Goal: Task Accomplishment & Management: Use online tool/utility

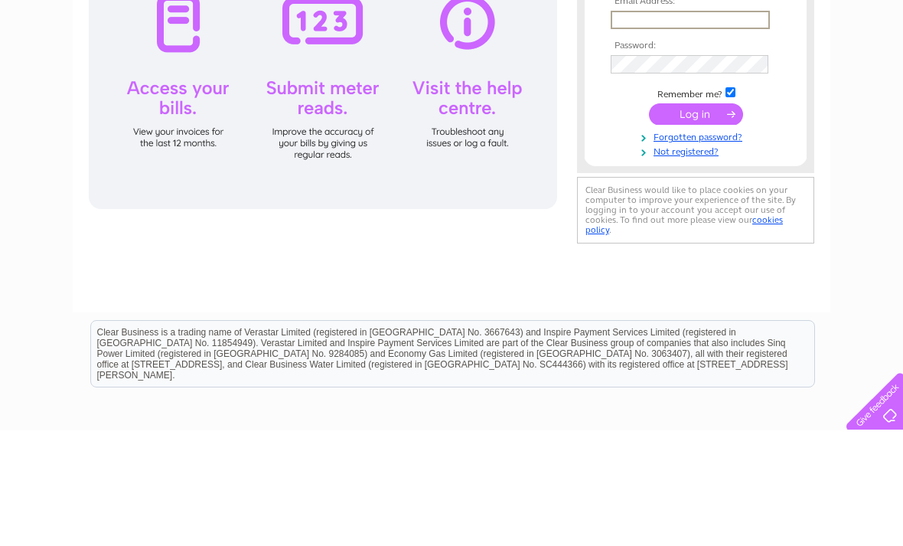
type input "[PERSON_NAME][EMAIL_ADDRESS][DOMAIN_NAME]"
click at [696, 230] on input "submit" at bounding box center [696, 229] width 94 height 21
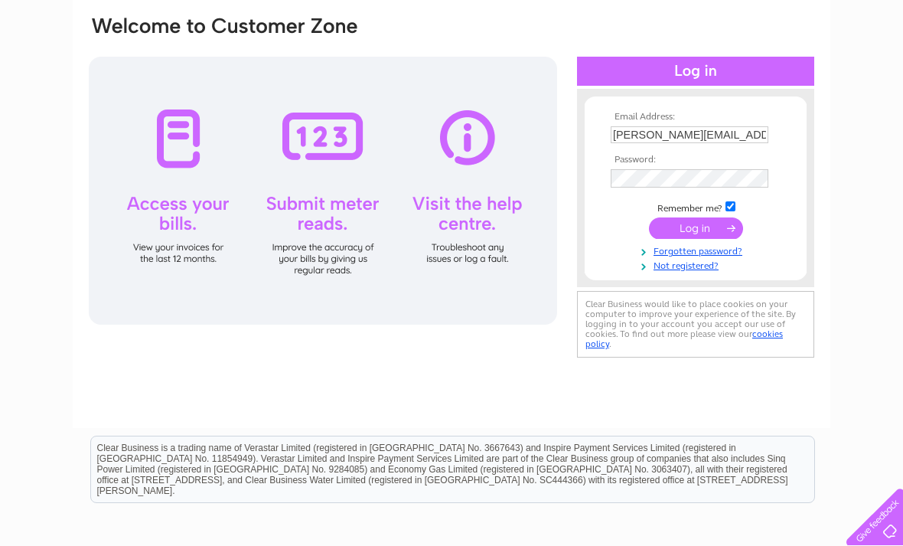
click at [705, 228] on input "submit" at bounding box center [696, 227] width 94 height 21
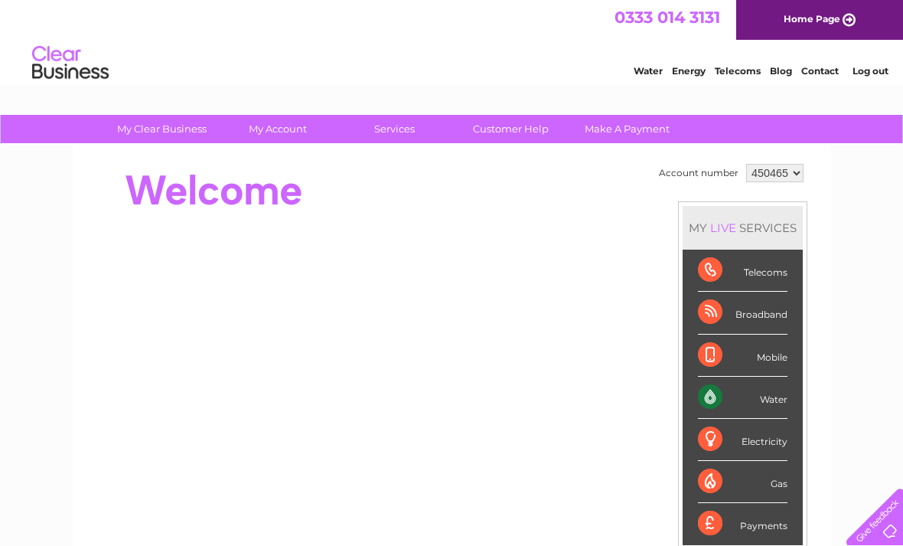
click at [749, 398] on div "Water" at bounding box center [743, 397] width 90 height 42
click at [748, 398] on div "Water" at bounding box center [743, 397] width 90 height 42
click at [726, 389] on div "Water" at bounding box center [743, 397] width 90 height 42
click at [779, 393] on div "Water" at bounding box center [743, 397] width 90 height 42
click at [768, 399] on div "Water" at bounding box center [743, 397] width 90 height 42
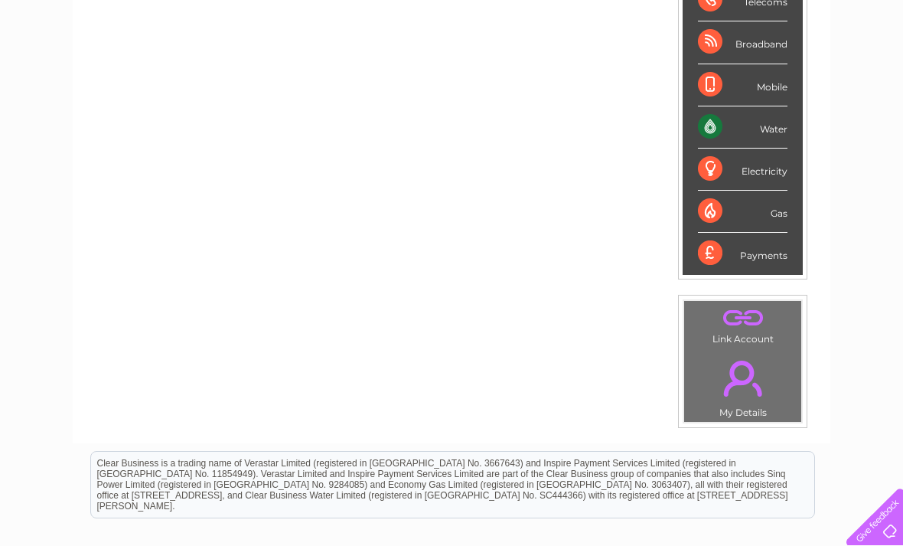
scroll to position [218, 0]
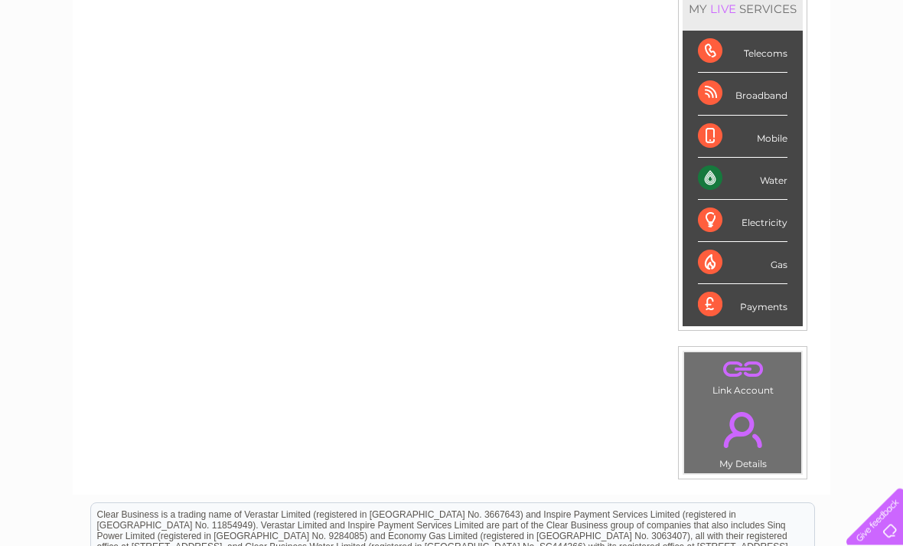
click at [750, 184] on div "Water" at bounding box center [743, 179] width 90 height 42
click at [717, 179] on div "Water" at bounding box center [743, 179] width 90 height 42
click at [766, 138] on div "Mobile" at bounding box center [743, 137] width 90 height 42
click at [748, 178] on div "Water" at bounding box center [743, 179] width 90 height 42
click at [730, 184] on div "Water" at bounding box center [743, 179] width 90 height 42
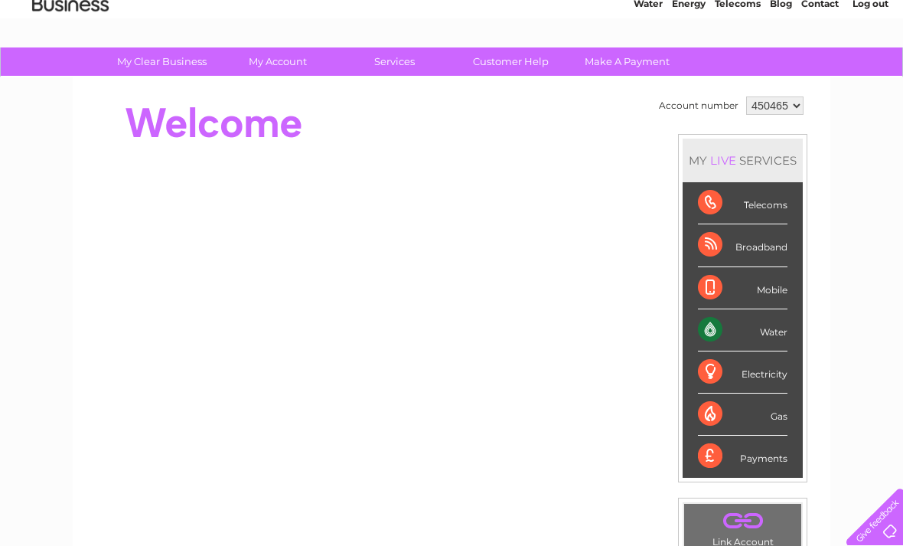
scroll to position [0, 0]
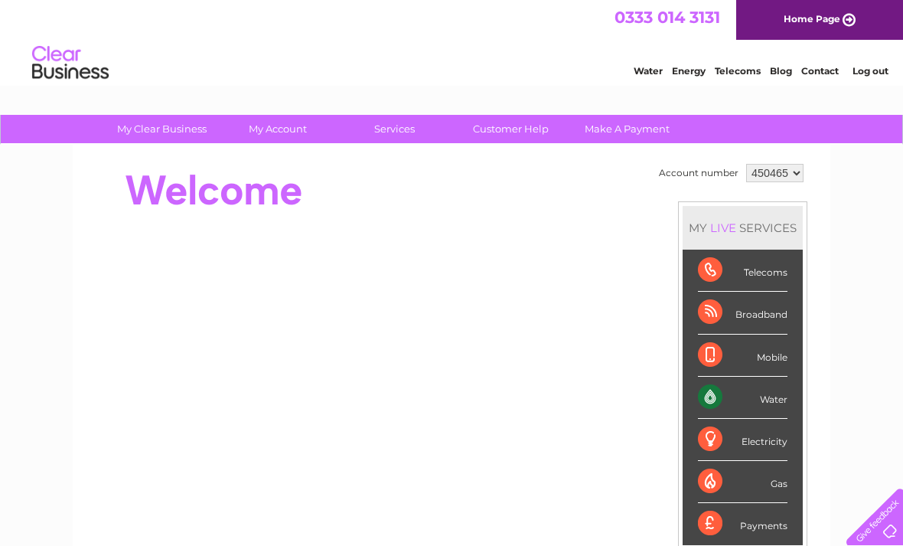
click at [647, 62] on li "Water" at bounding box center [648, 68] width 29 height 15
click at [644, 68] on link "Water" at bounding box center [648, 70] width 29 height 11
click at [731, 393] on div "Water" at bounding box center [743, 397] width 90 height 42
click at [719, 399] on div "Water" at bounding box center [743, 397] width 90 height 42
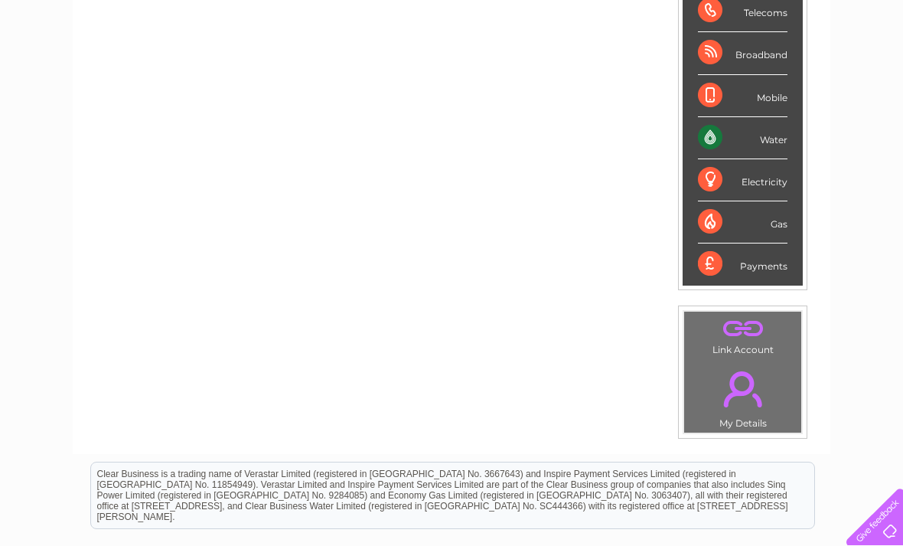
scroll to position [259, 0]
click at [742, 399] on link "." at bounding box center [742, 390] width 109 height 54
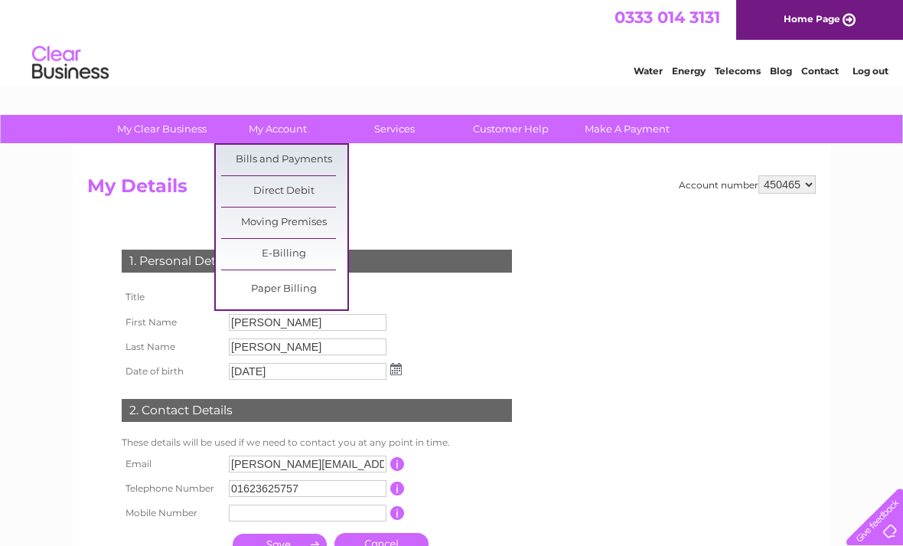
click at [275, 159] on link "Bills and Payments" at bounding box center [284, 160] width 126 height 31
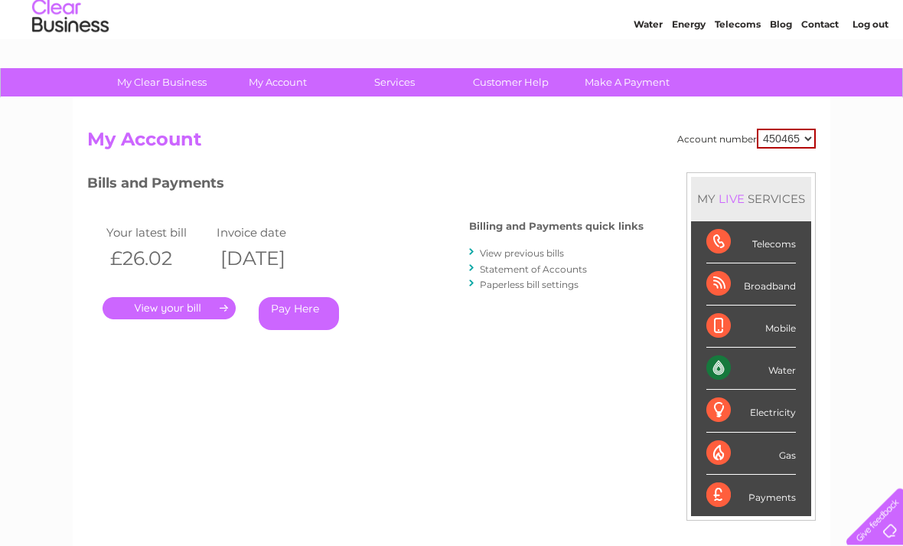
scroll to position [61, 0]
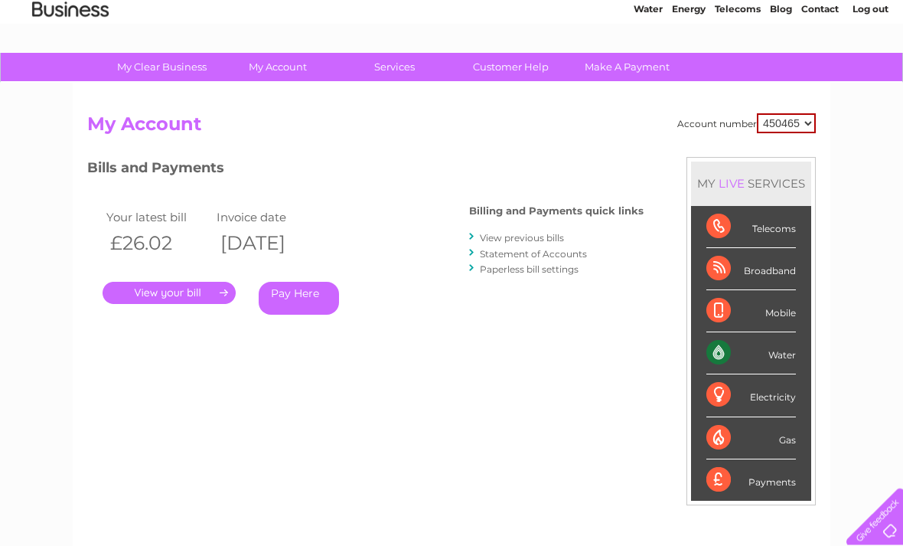
click at [764, 350] on div "Water" at bounding box center [751, 354] width 90 height 42
click at [719, 358] on div "Water" at bounding box center [751, 354] width 90 height 42
click at [783, 352] on div "Water" at bounding box center [751, 354] width 90 height 42
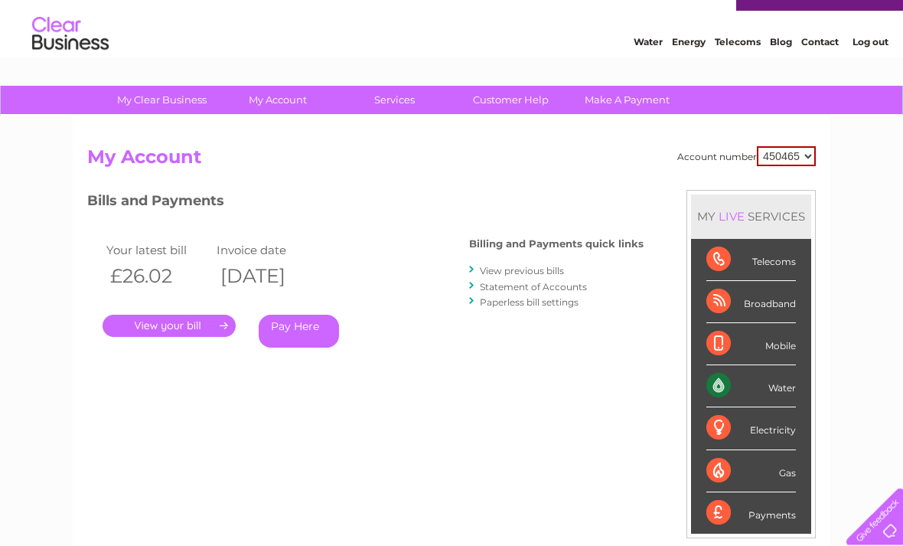
scroll to position [29, 0]
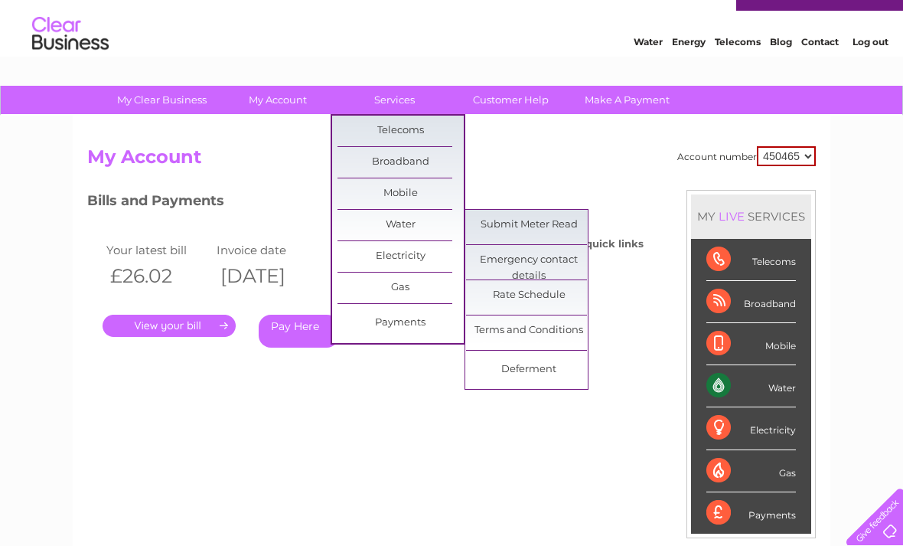
click at [543, 223] on link "Submit Meter Read" at bounding box center [529, 225] width 126 height 31
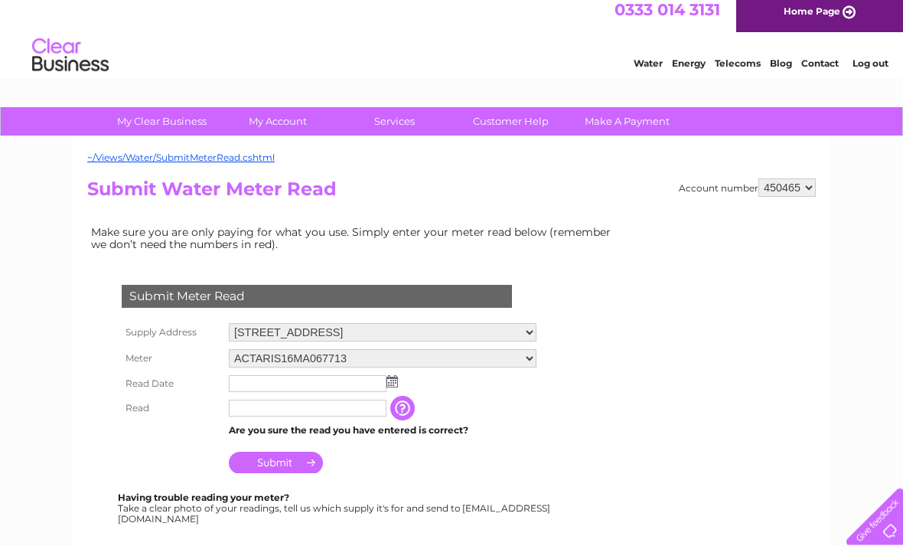
scroll to position [8, 0]
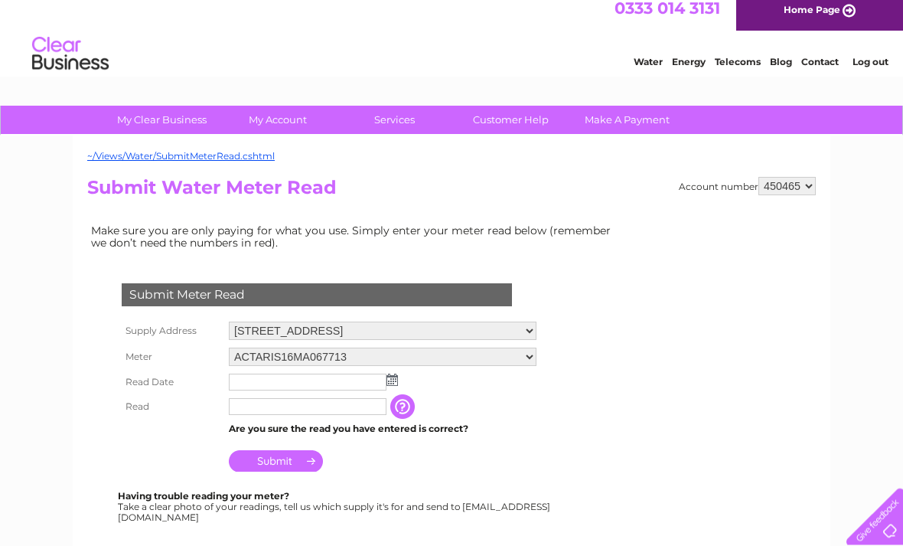
click at [250, 383] on input "text" at bounding box center [308, 382] width 158 height 17
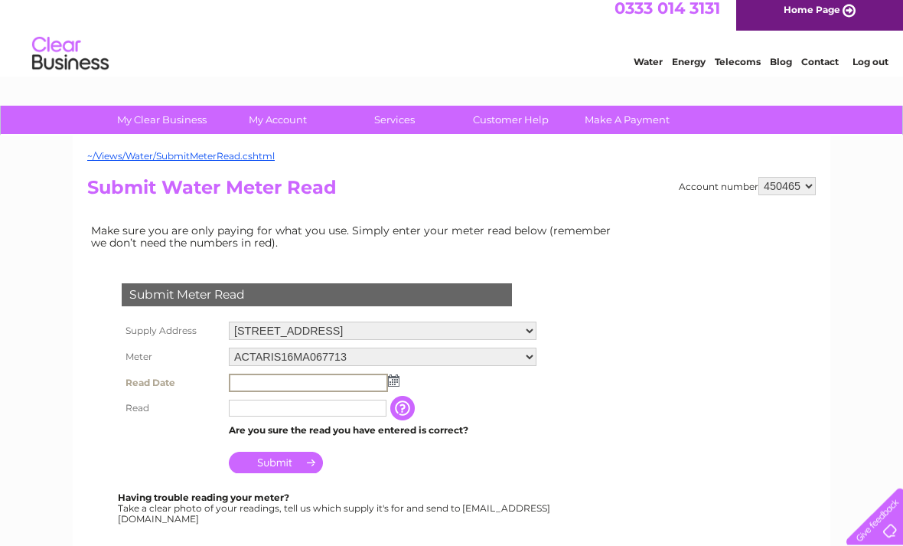
scroll to position [9, 0]
click at [264, 390] on input "text" at bounding box center [308, 382] width 159 height 18
click at [393, 385] on img at bounding box center [393, 380] width 11 height 12
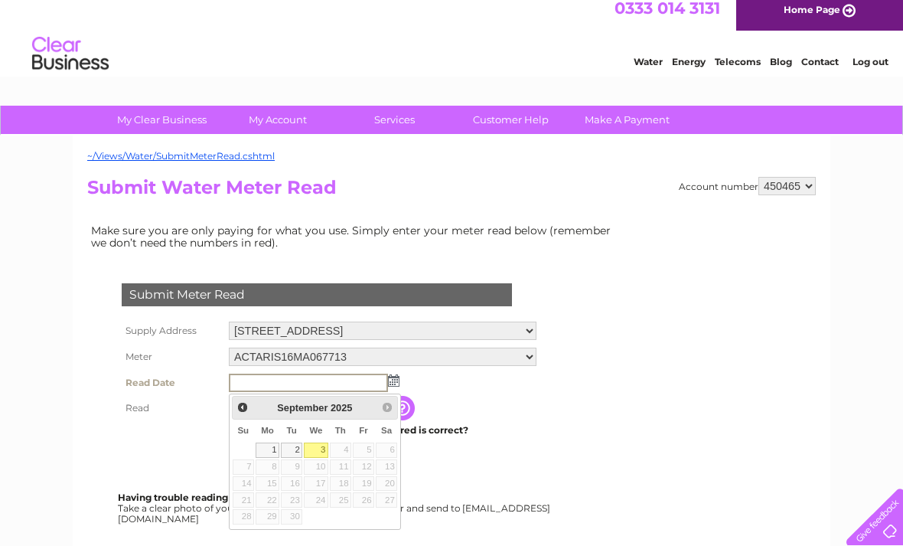
click at [292, 445] on link "2" at bounding box center [291, 449] width 21 height 15
type input "[DATE]"
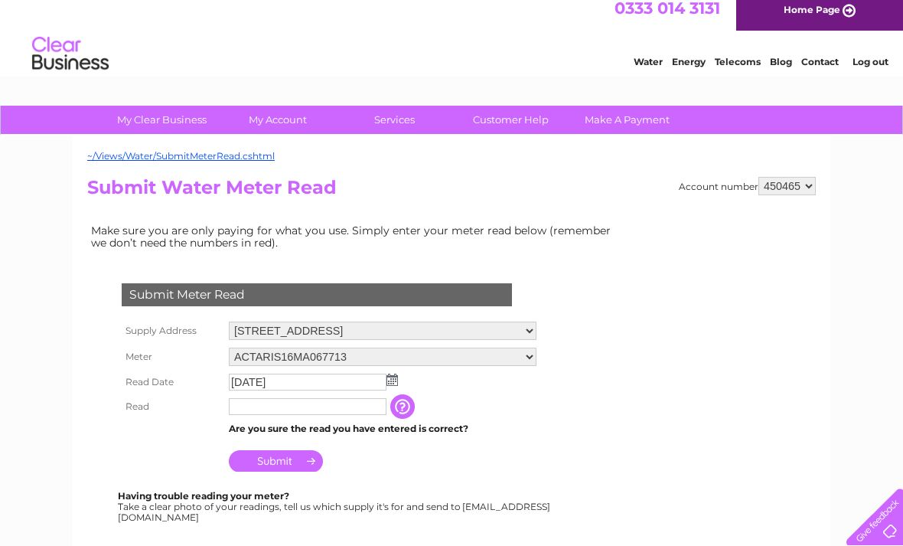
click at [246, 411] on input "text" at bounding box center [308, 406] width 158 height 17
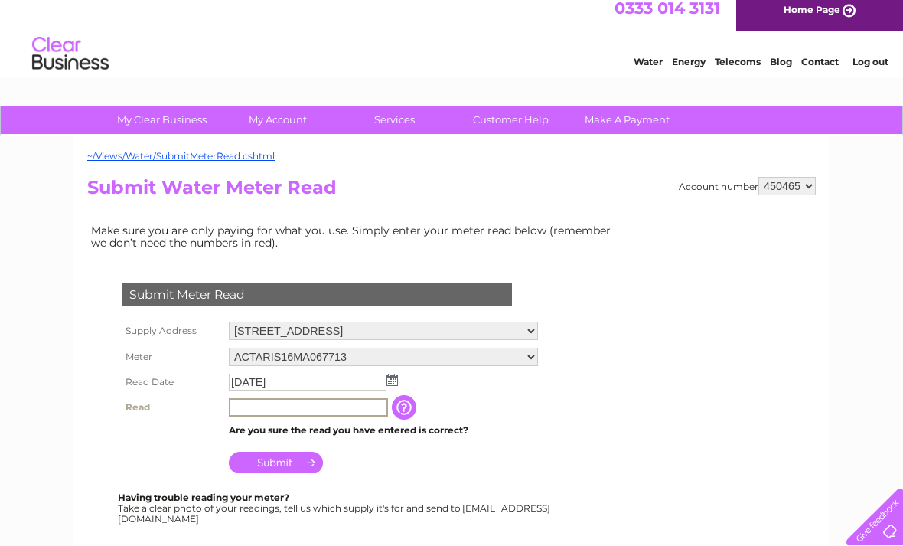
scroll to position [8, 0]
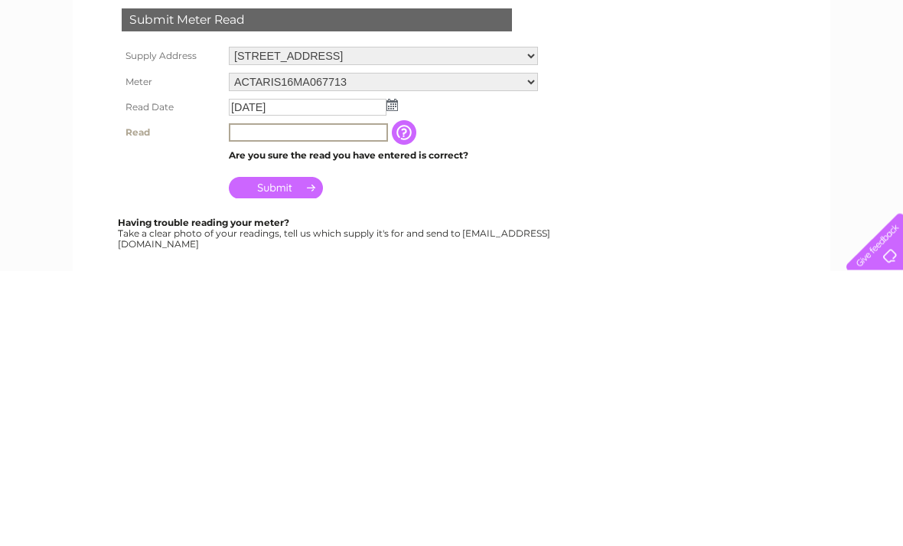
click at [414, 396] on input "button" at bounding box center [406, 408] width 28 height 24
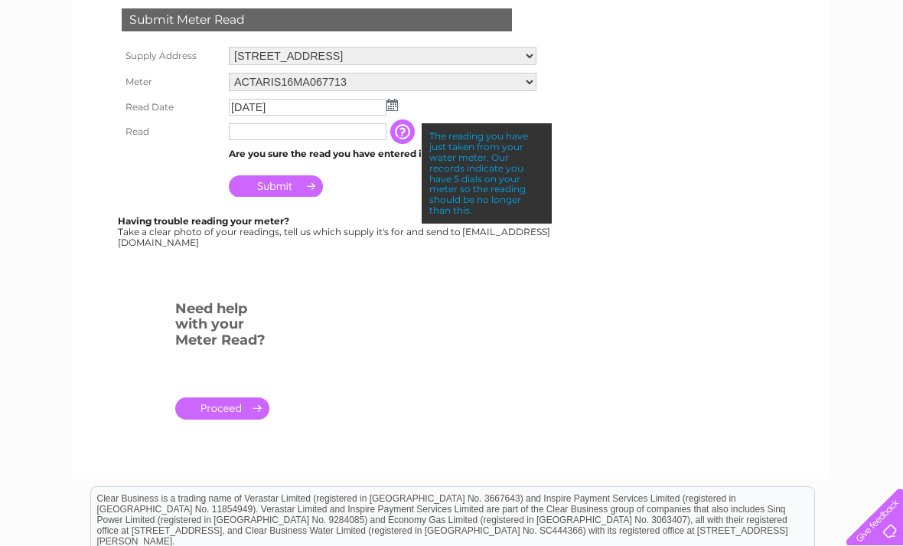
click at [246, 135] on input "text" at bounding box center [308, 131] width 158 height 17
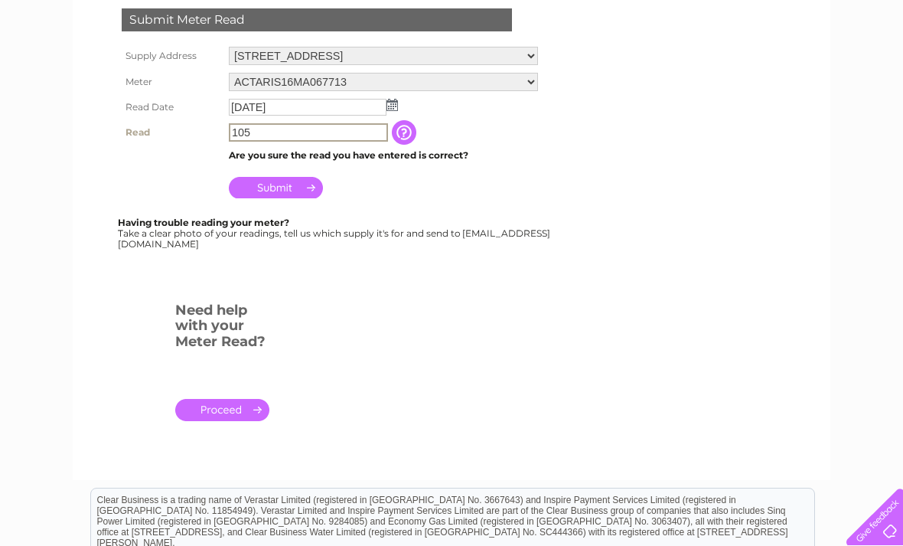
type input "105"
click at [310, 194] on input "Submit" at bounding box center [276, 187] width 94 height 21
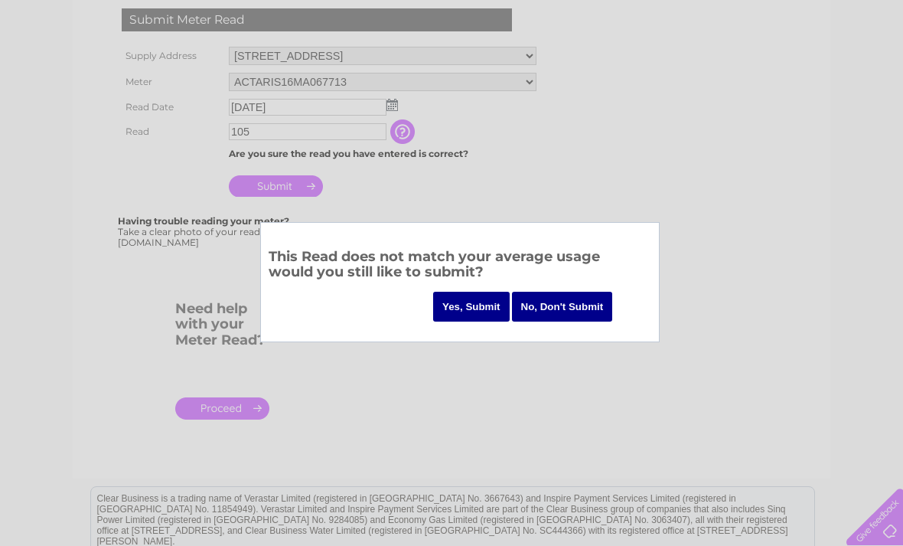
click at [466, 305] on input "Yes, Submit" at bounding box center [471, 307] width 77 height 30
